Goal: Task Accomplishment & Management: Manage account settings

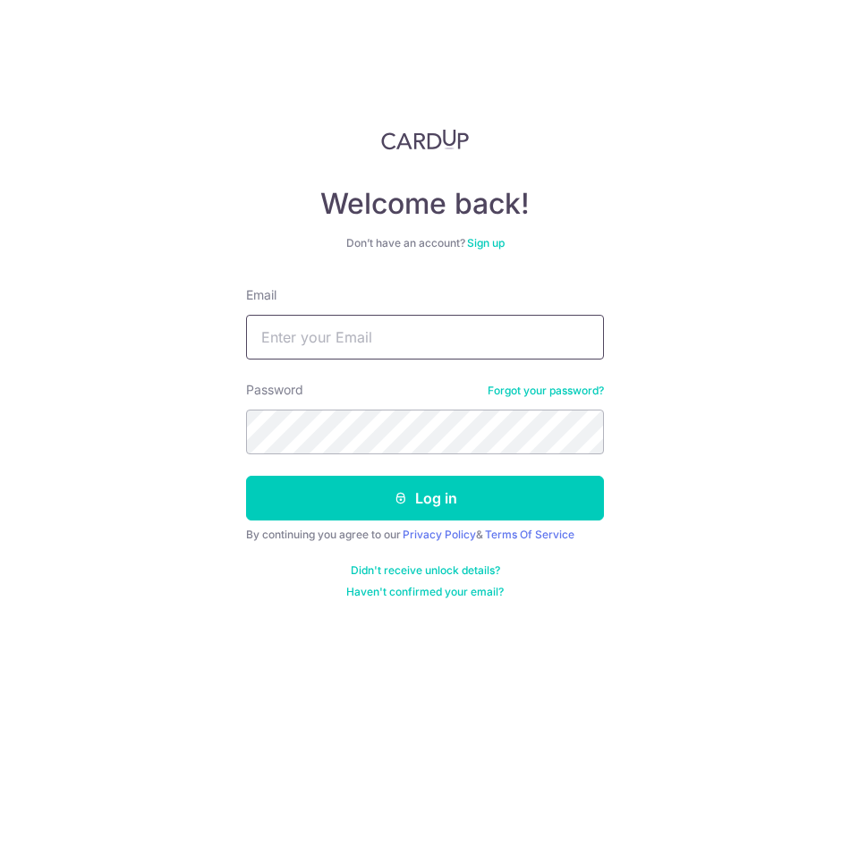
click at [440, 358] on input "Email" at bounding box center [425, 337] width 358 height 45
type input "[EMAIL_ADDRESS][DOMAIN_NAME]"
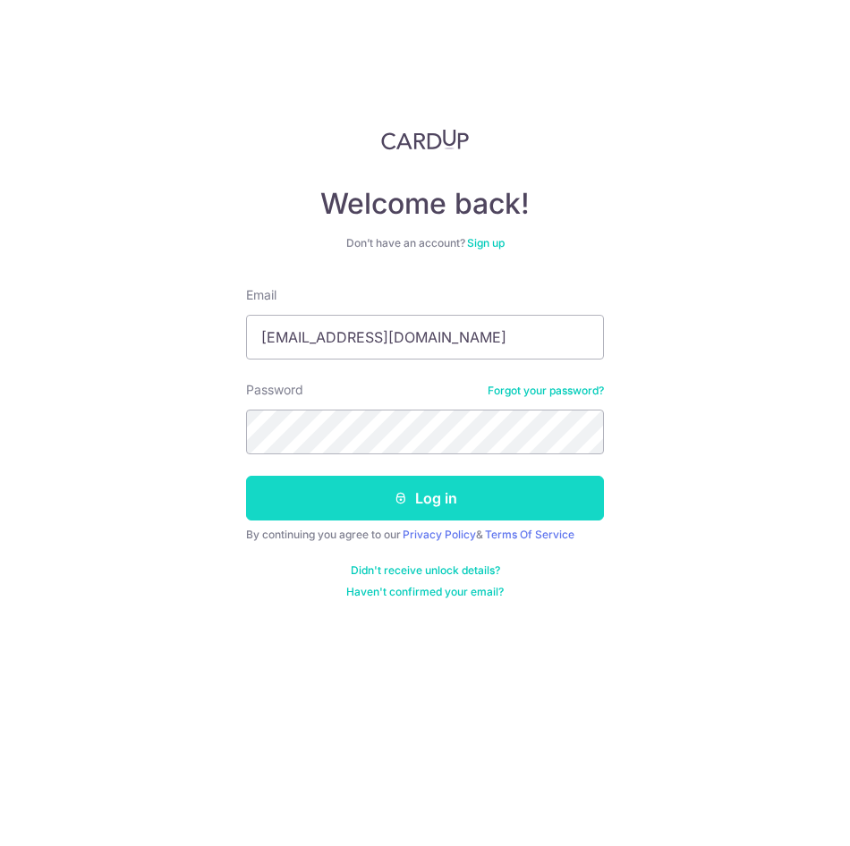
click at [423, 494] on button "Log in" at bounding box center [425, 498] width 358 height 45
